Goal: Book appointment/travel/reservation

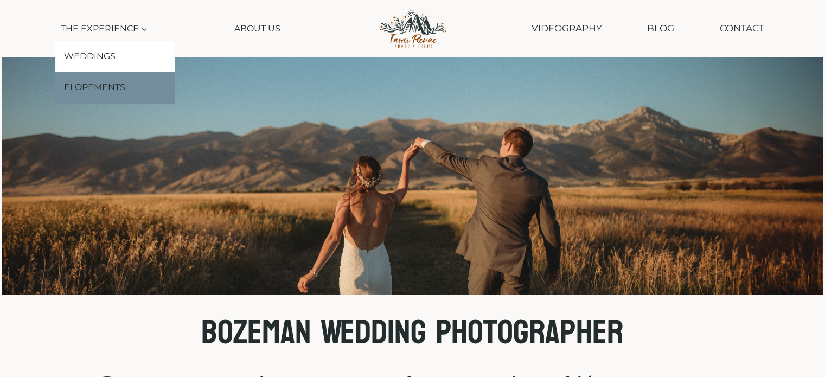
click at [100, 85] on link "Elopements" at bounding box center [114, 87] width 119 height 31
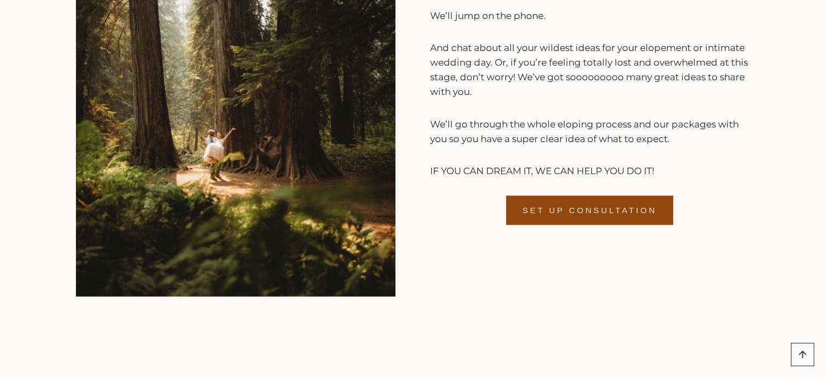
scroll to position [2524, 0]
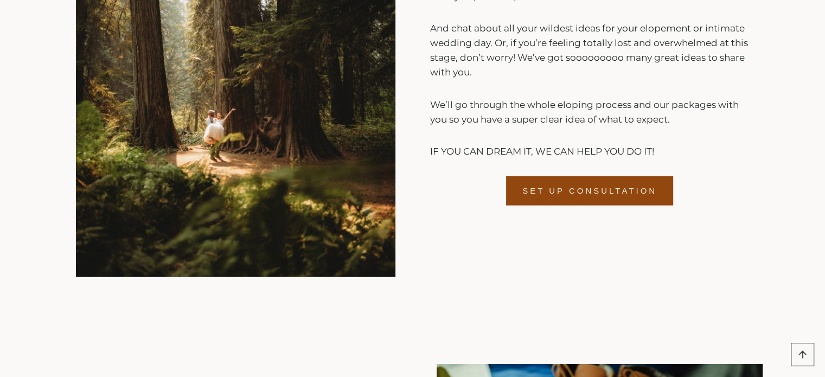
click at [581, 184] on span "SET UP CONSULTATION" at bounding box center [589, 190] width 134 height 13
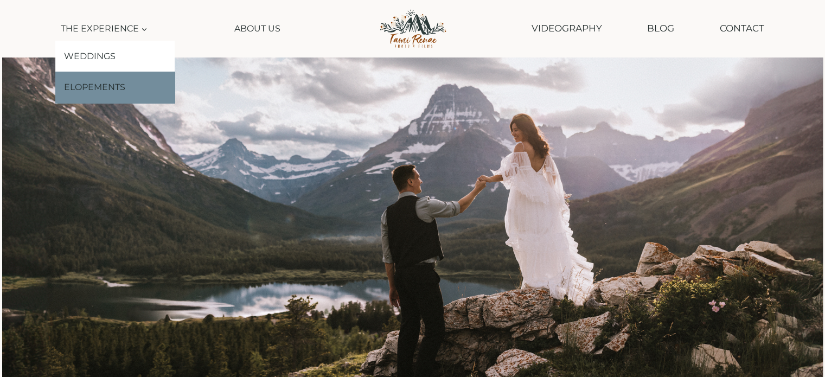
click at [98, 84] on link "Elopements" at bounding box center [114, 87] width 119 height 31
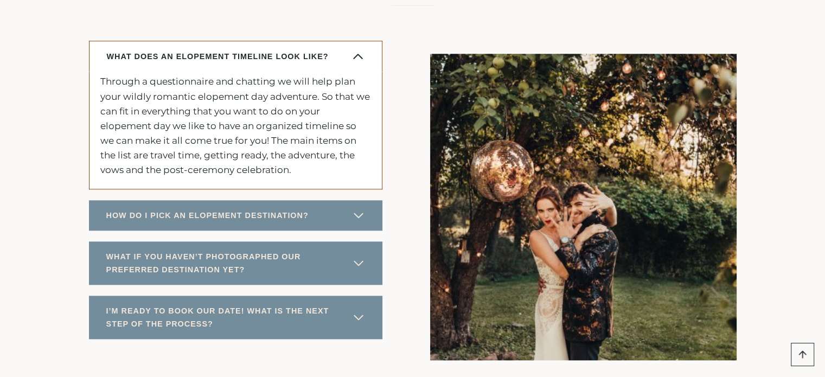
scroll to position [5285, 0]
